Goal: Information Seeking & Learning: Learn about a topic

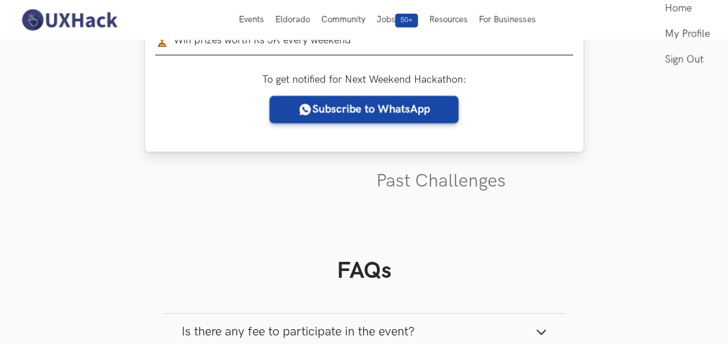
scroll to position [180, 0]
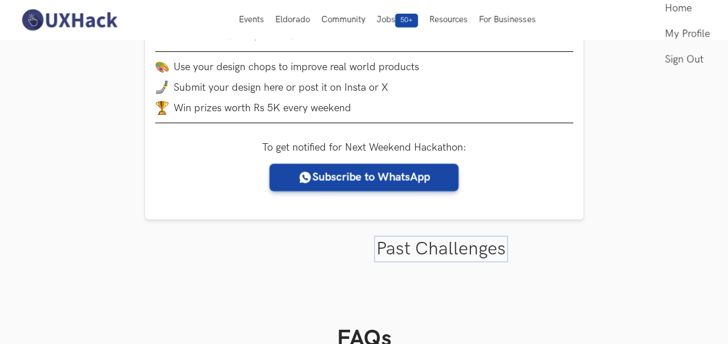
click at [397, 252] on link "Past Challenges" at bounding box center [441, 249] width 130 height 22
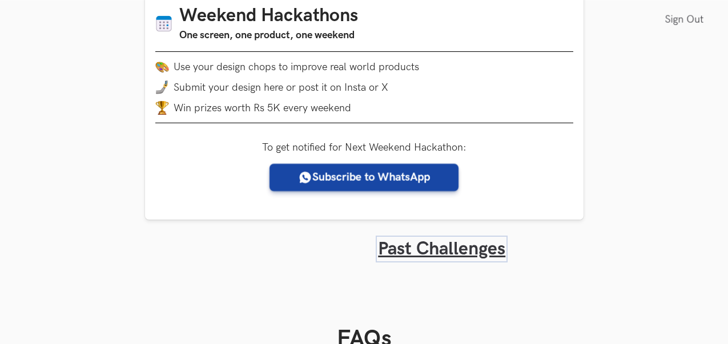
scroll to position [422, 0]
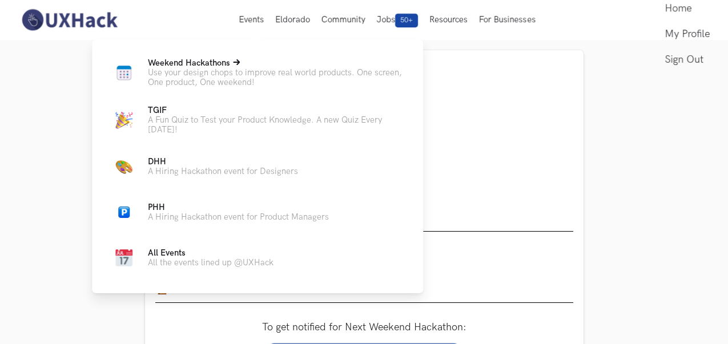
click at [221, 71] on p "Use your design chops to improve real world products. One screen, One product, …" at bounding box center [276, 77] width 257 height 19
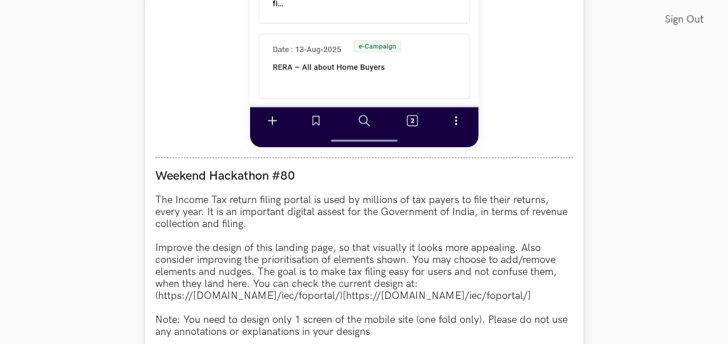
scroll to position [1059, 0]
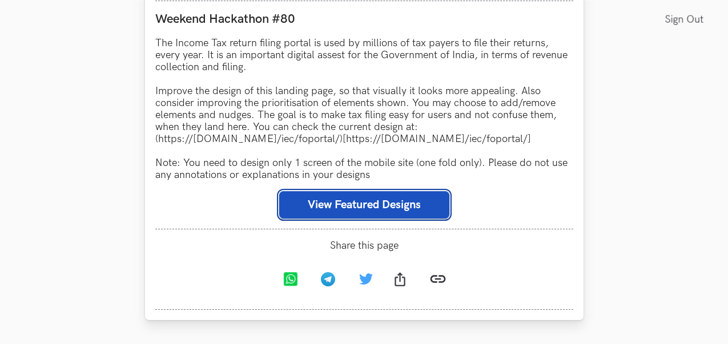
click at [361, 208] on button "View Featured Designs" at bounding box center [364, 204] width 170 height 27
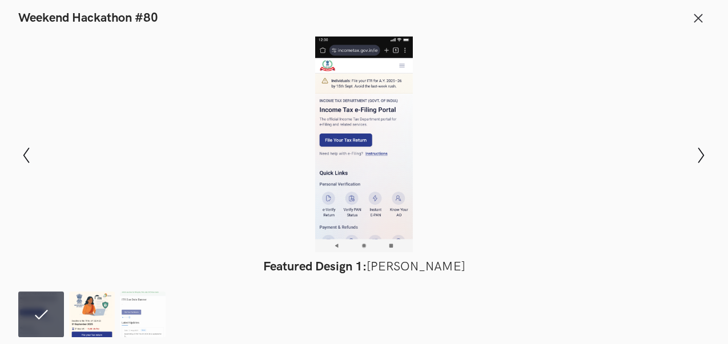
click at [98, 321] on img at bounding box center [92, 315] width 46 height 46
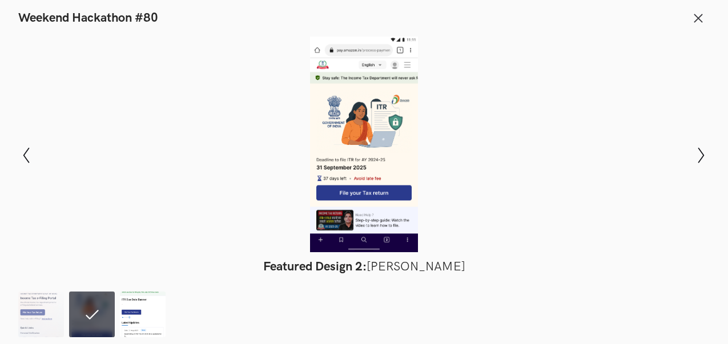
click at [132, 323] on img at bounding box center [143, 315] width 46 height 46
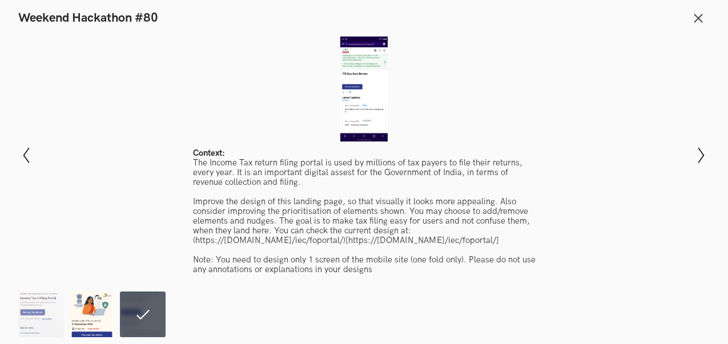
click at [91, 316] on img at bounding box center [92, 315] width 46 height 46
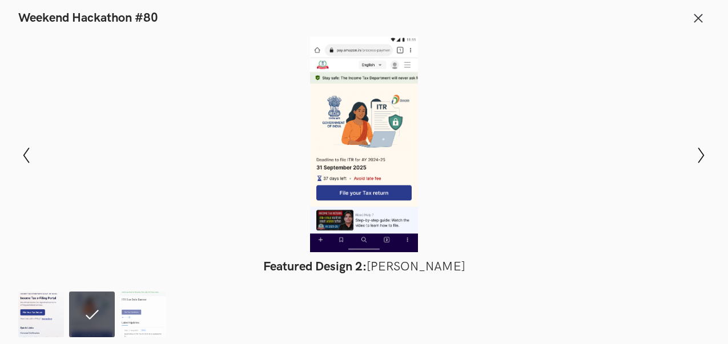
click at [45, 308] on img at bounding box center [41, 315] width 46 height 46
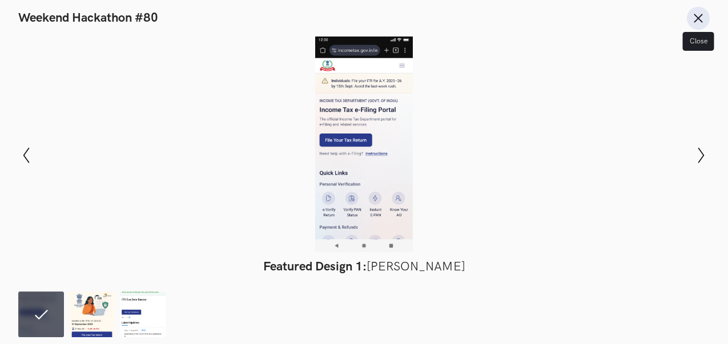
click at [703, 20] on icon at bounding box center [698, 18] width 13 height 13
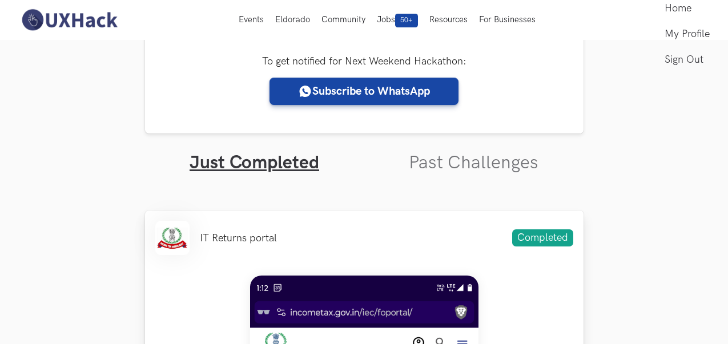
scroll to position [0, 0]
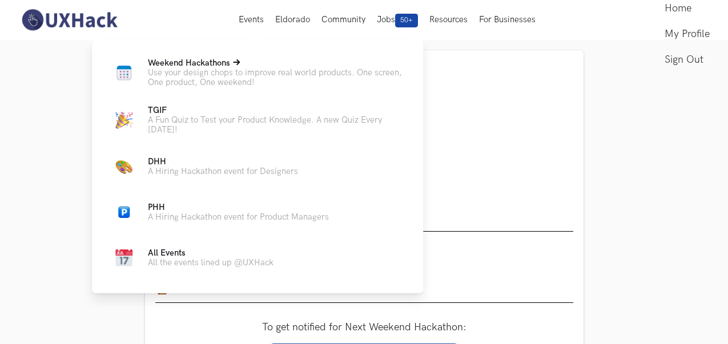
click at [220, 63] on span "Weekend Hackathons Live" at bounding box center [189, 63] width 82 height 10
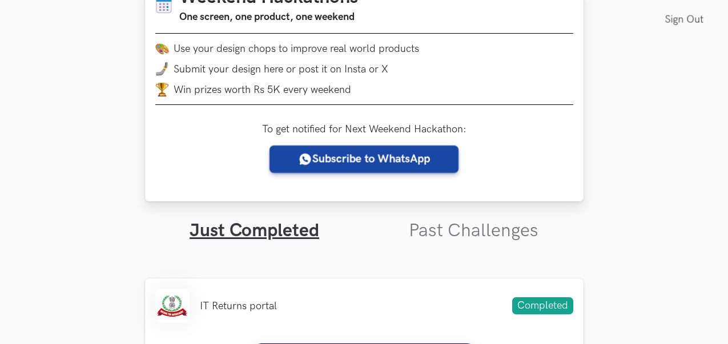
scroll to position [220, 0]
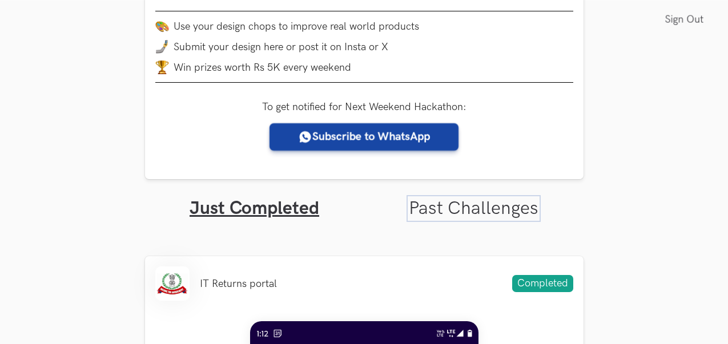
click at [446, 211] on link "Past Challenges" at bounding box center [474, 209] width 130 height 22
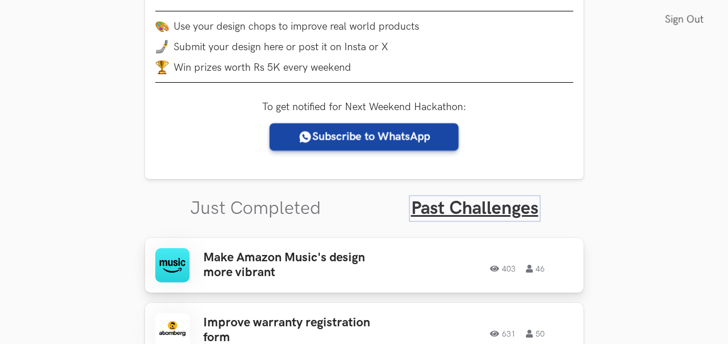
scroll to position [349, 0]
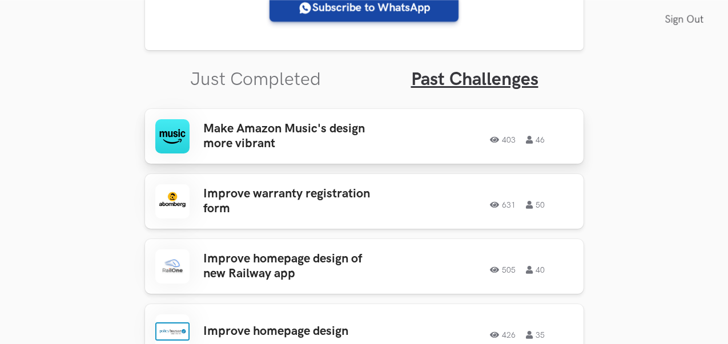
click at [369, 142] on h3 "Make Amazon Music's design more vibrant" at bounding box center [292, 137] width 178 height 30
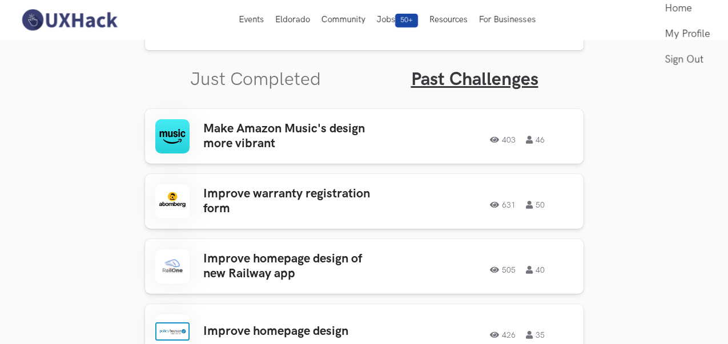
scroll to position [0, 0]
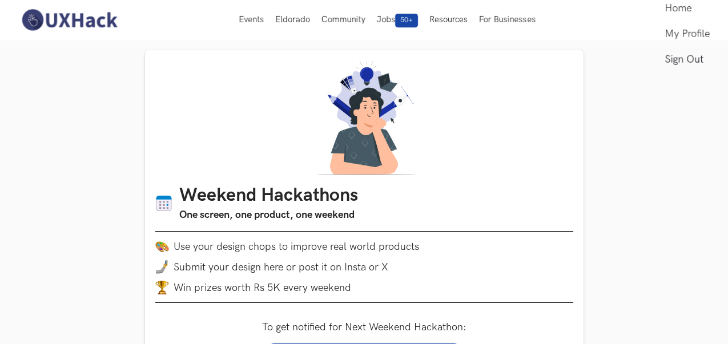
click at [674, 73] on link "Sign Out" at bounding box center [686, 60] width 45 height 26
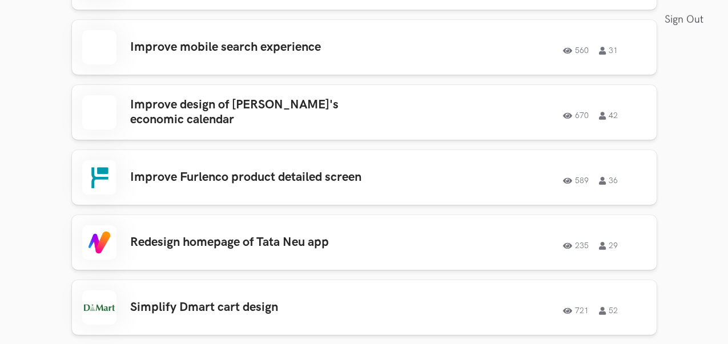
scroll to position [1542, 0]
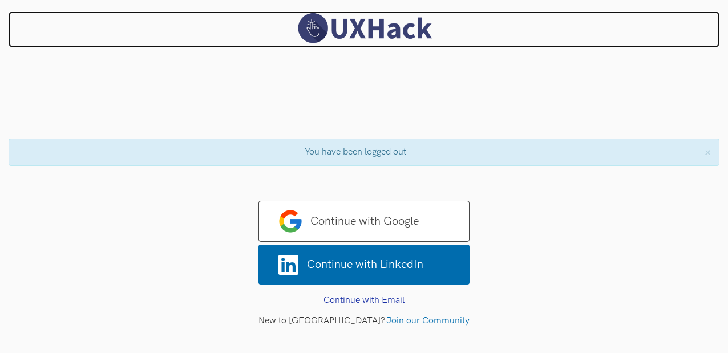
click at [340, 29] on img at bounding box center [364, 28] width 143 height 34
